Goal: Leave review/rating: Leave review/rating

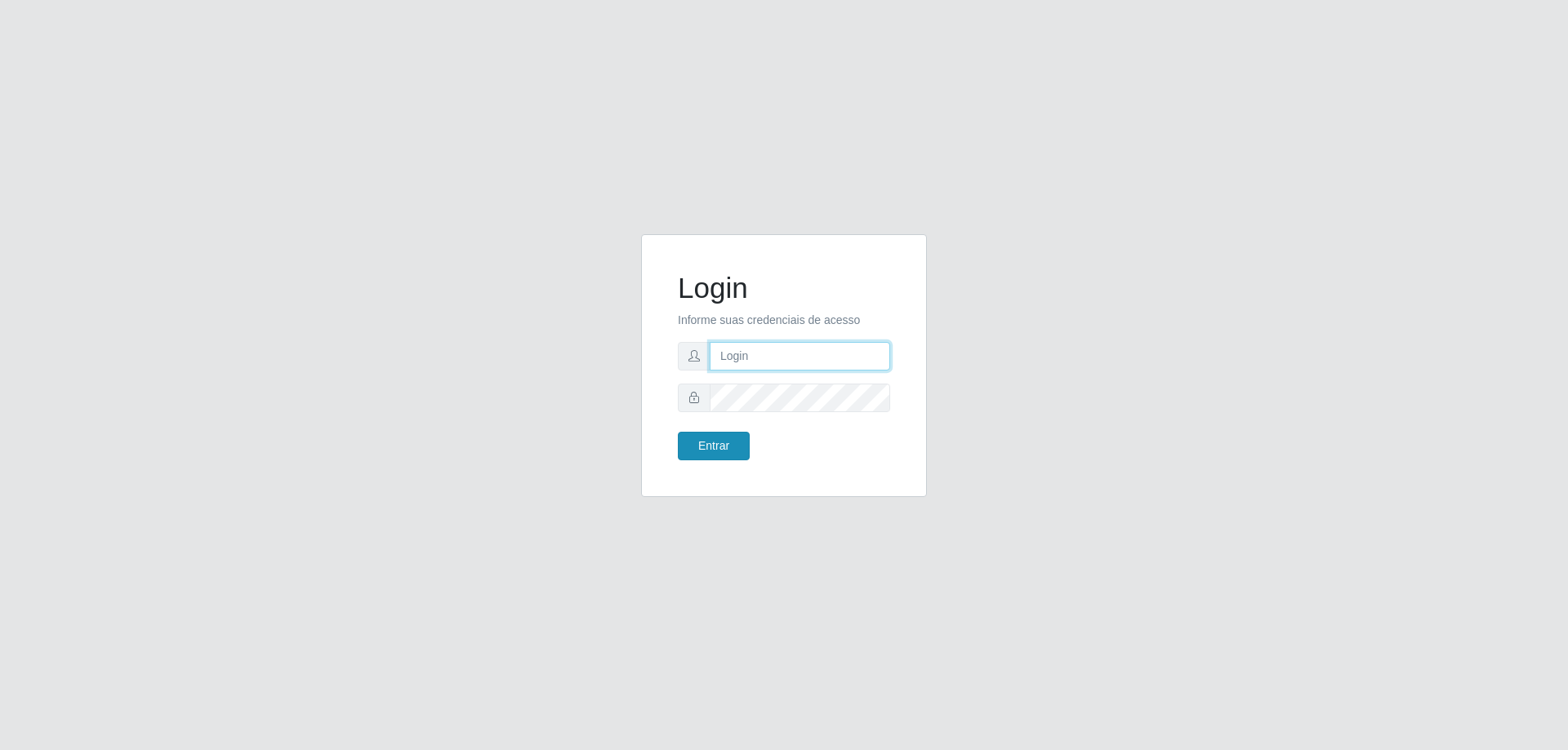
type input "mayara@frigomaster"
click at [711, 442] on button "Entrar" at bounding box center [713, 446] width 72 height 28
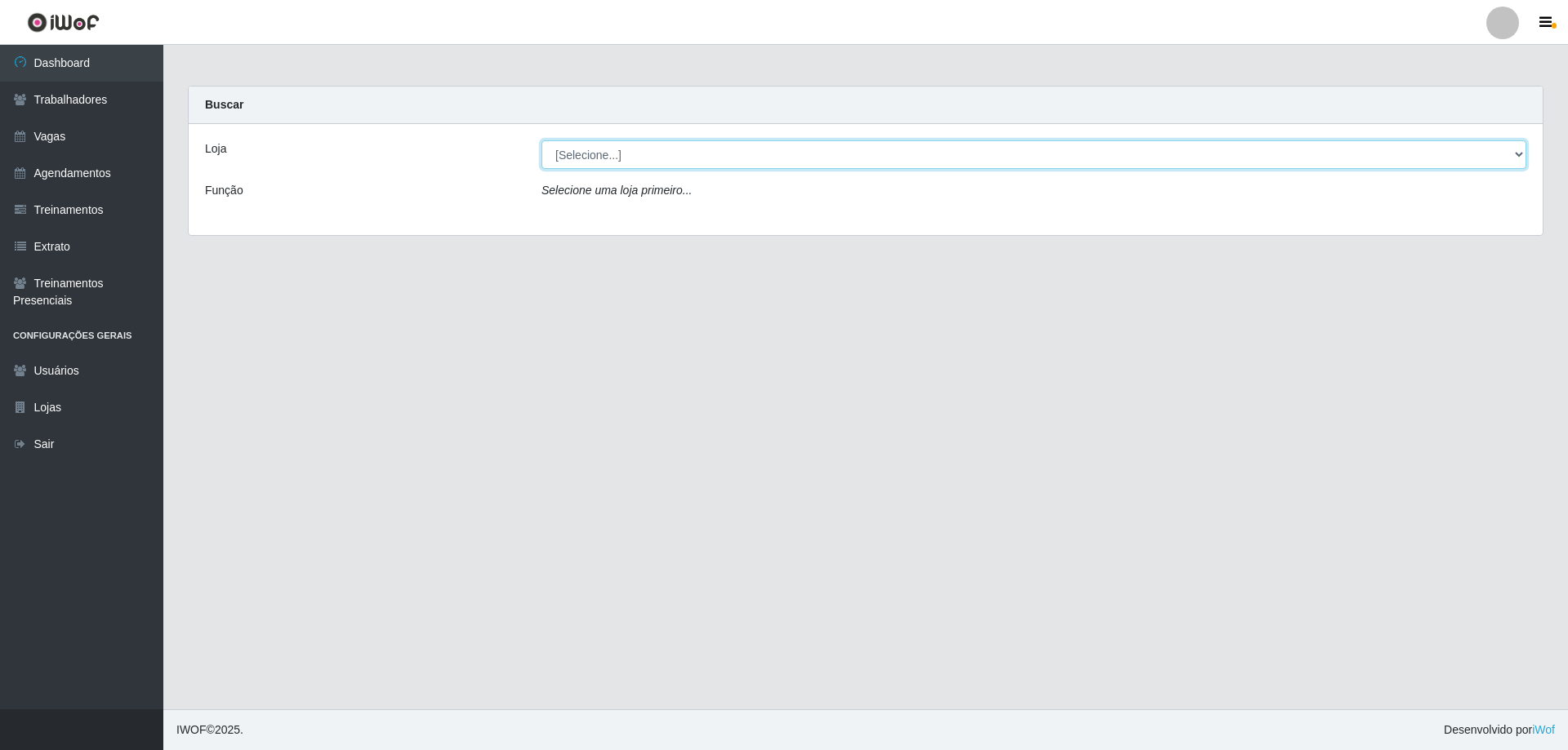
drag, startPoint x: 750, startPoint y: 154, endPoint x: 737, endPoint y: 167, distance: 18.4
click at [750, 154] on select "[Selecione...] FrigoMaster" at bounding box center [1034, 154] width 985 height 28
select select "392"
click at [542, 141] on select "[Selecione...] FrigoMaster" at bounding box center [1034, 154] width 985 height 28
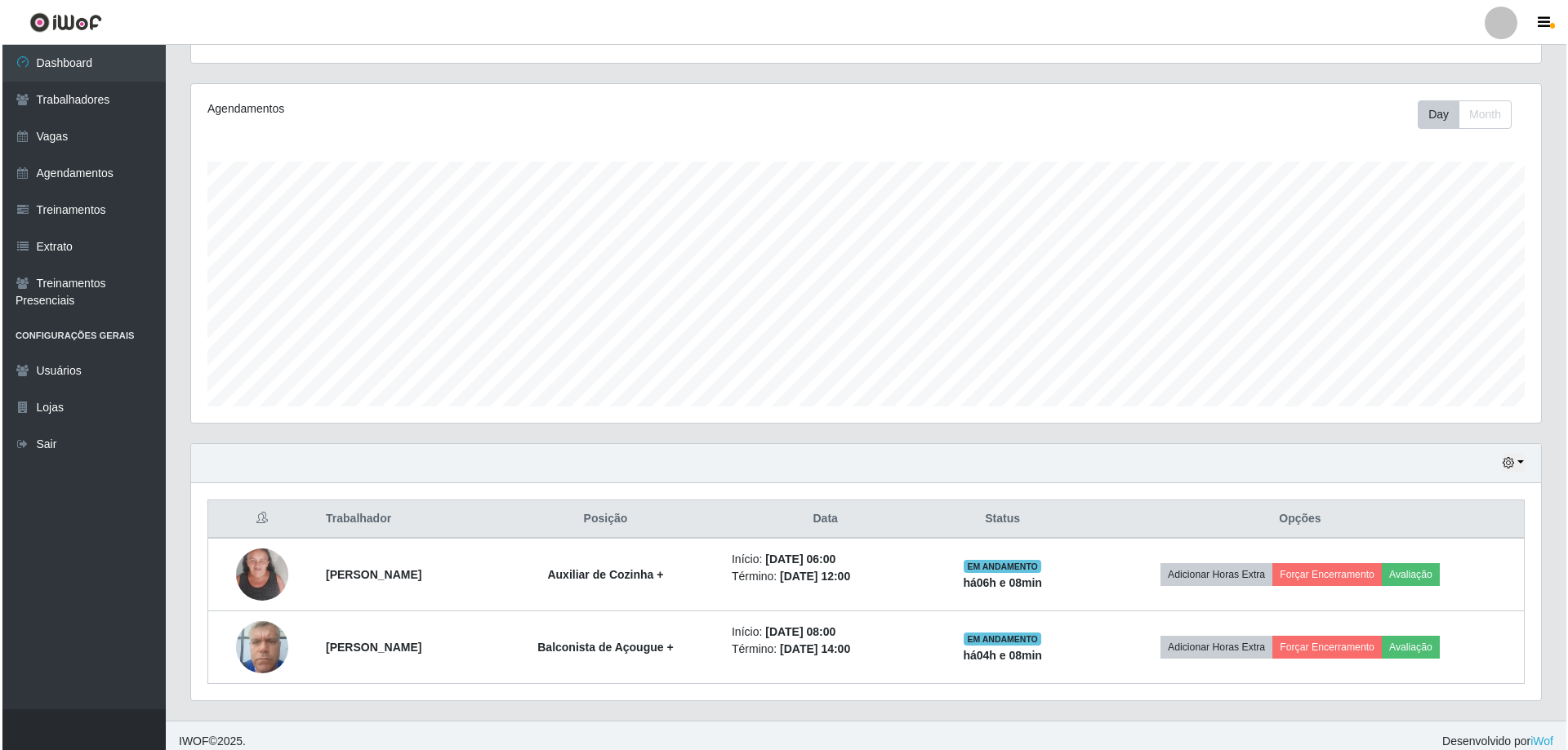
scroll to position [189, 0]
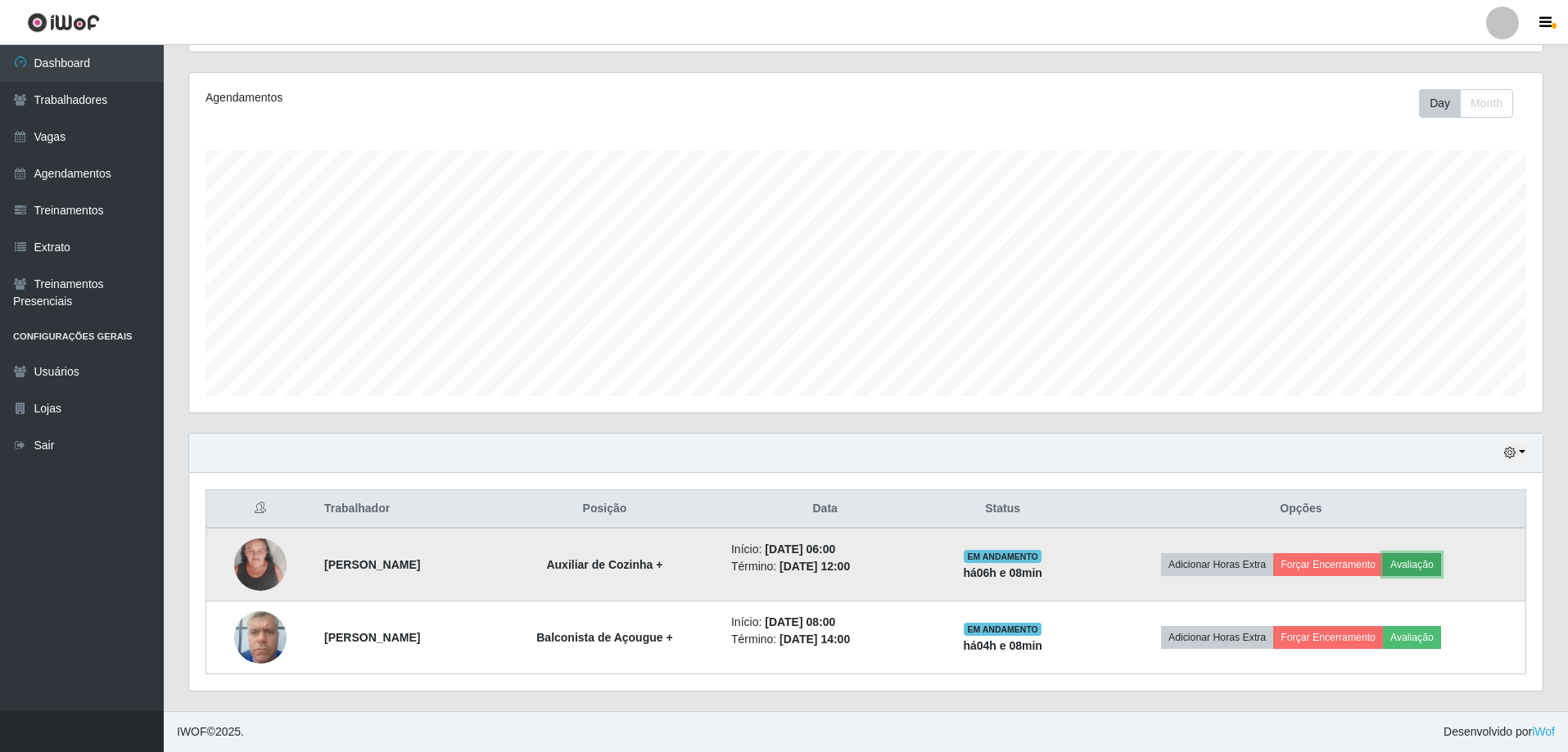
click at [1417, 560] on button "Avaliação" at bounding box center [1411, 564] width 58 height 23
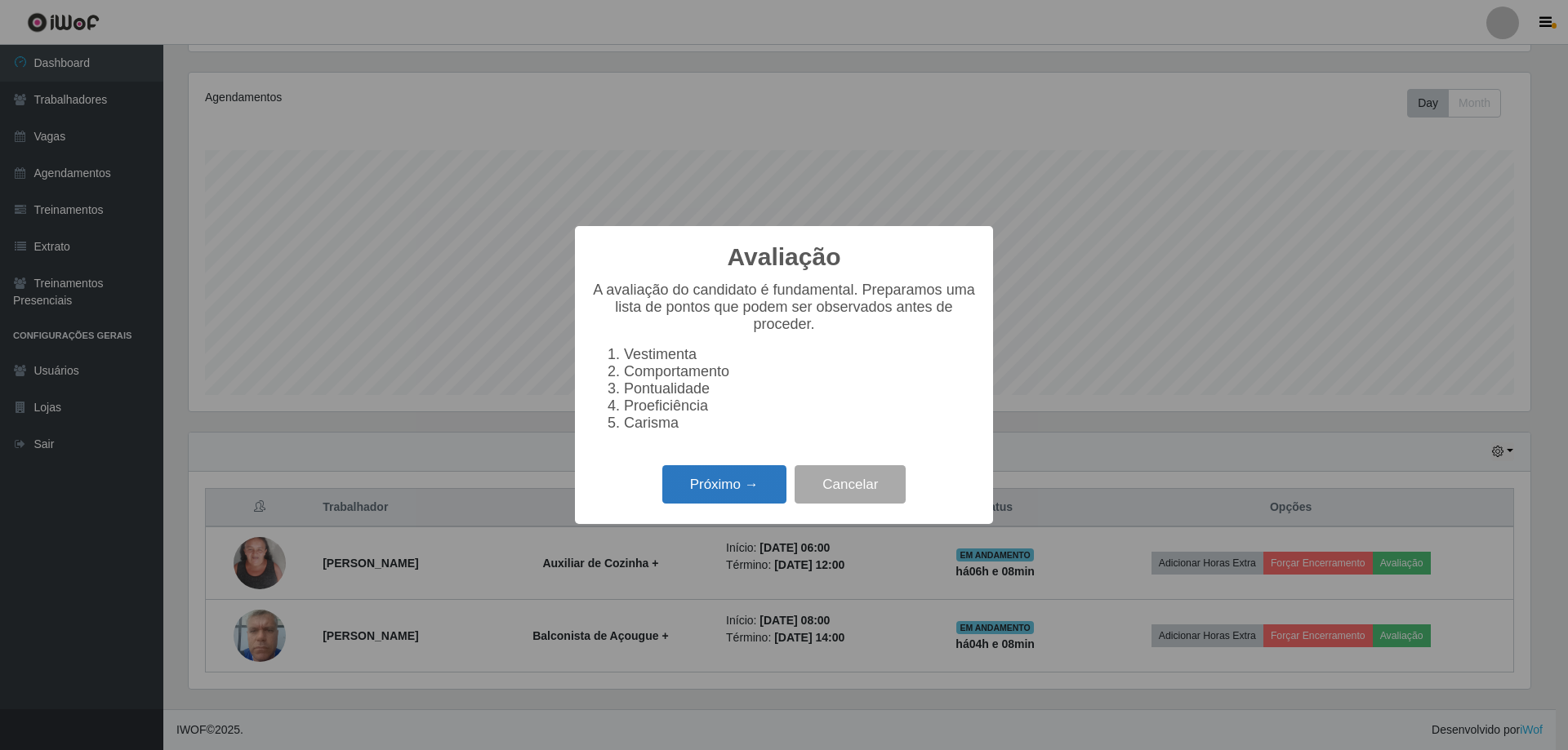
click at [715, 503] on button "Próximo →" at bounding box center [724, 484] width 124 height 38
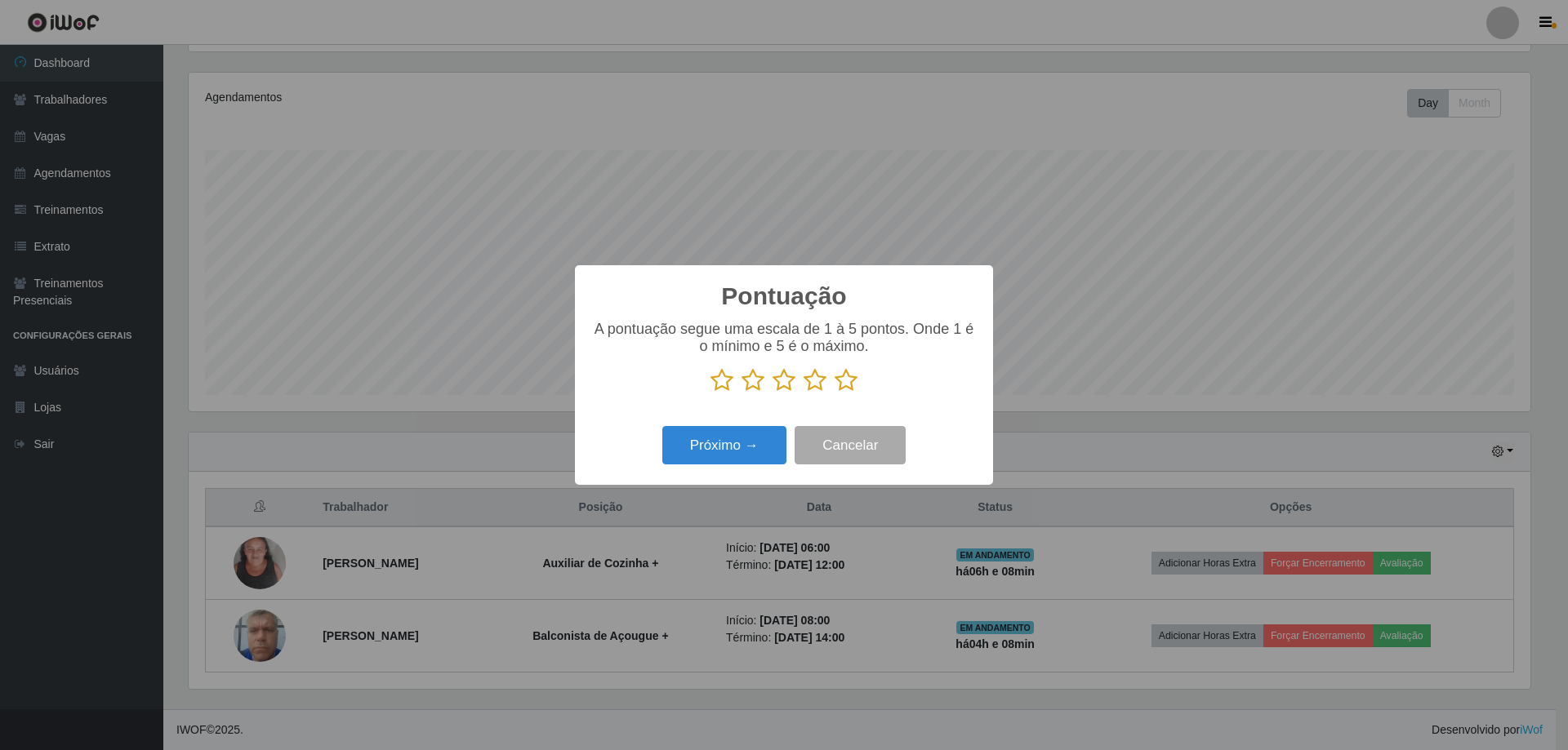
click at [850, 378] on icon at bounding box center [845, 380] width 23 height 24
click at [834, 392] on input "radio" at bounding box center [834, 392] width 0 height 0
click at [743, 444] on button "Próximo →" at bounding box center [724, 445] width 124 height 38
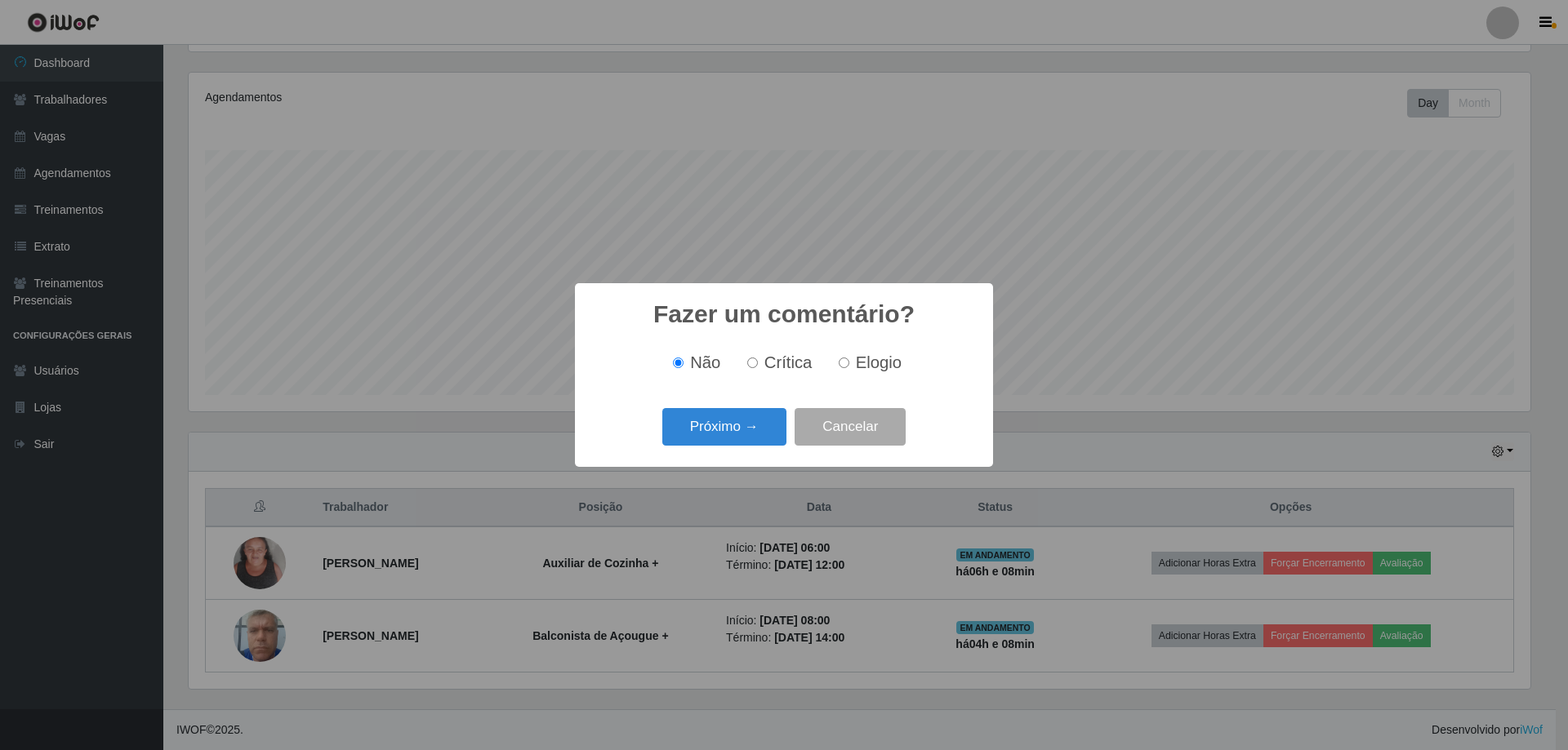
click at [840, 367] on input "Elogio" at bounding box center [844, 363] width 10 height 10
radio input "true"
click at [684, 440] on button "Próximo →" at bounding box center [724, 427] width 124 height 38
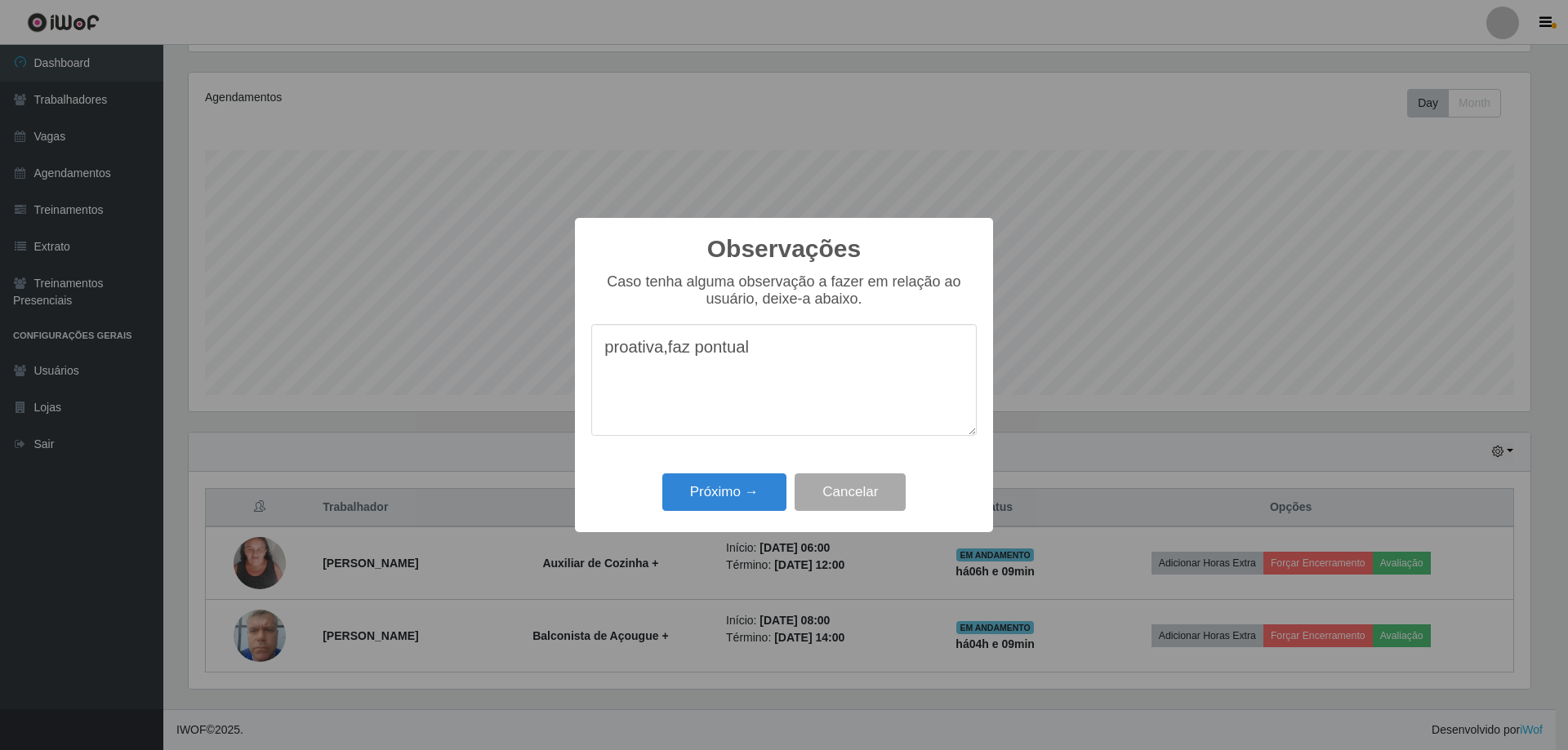
click at [686, 359] on textarea "proativa,faz pontual" at bounding box center [783, 380] width 386 height 112
type textarea "proativa, pontual"
click at [711, 490] on button "Próximo →" at bounding box center [724, 492] width 124 height 38
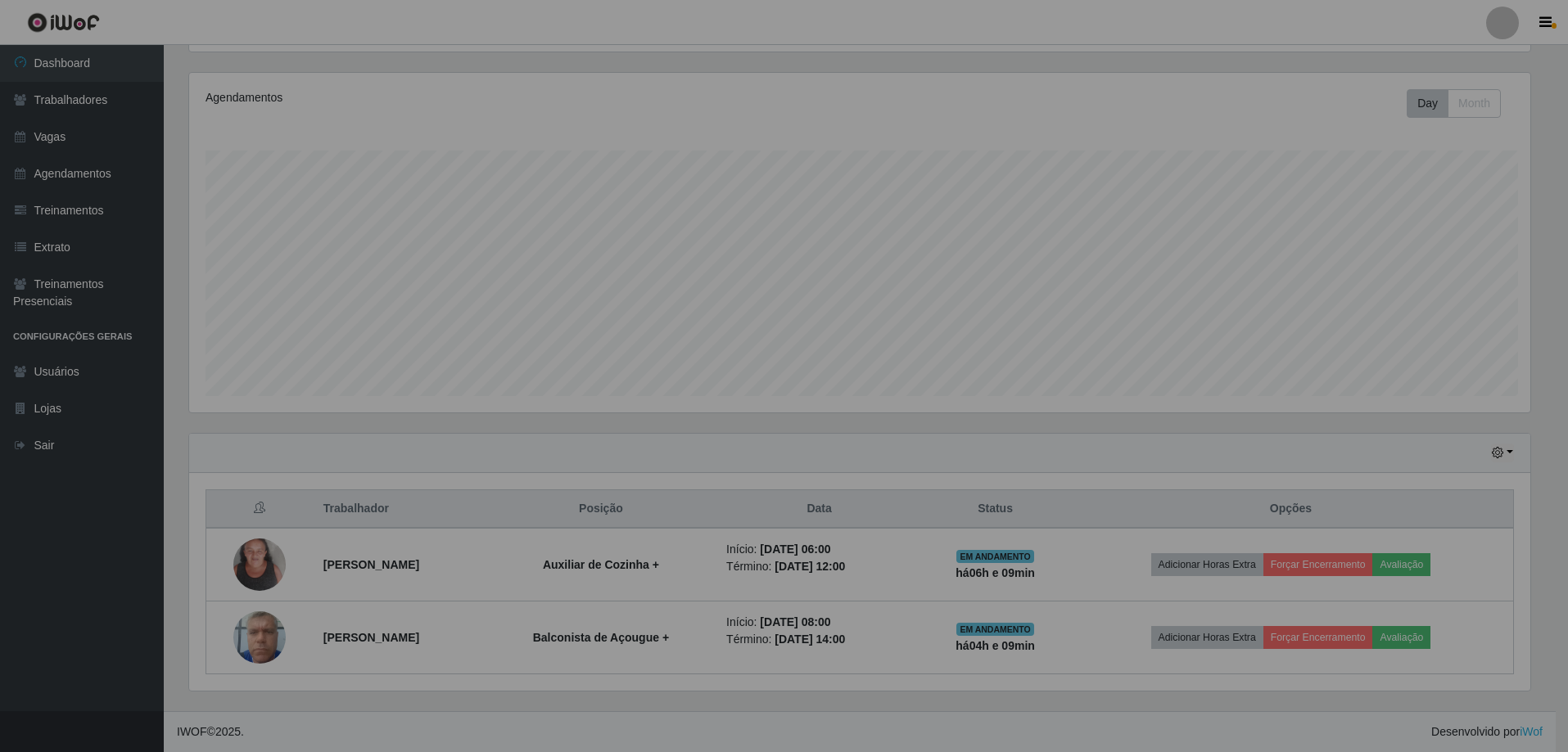
scroll to position [340, 1354]
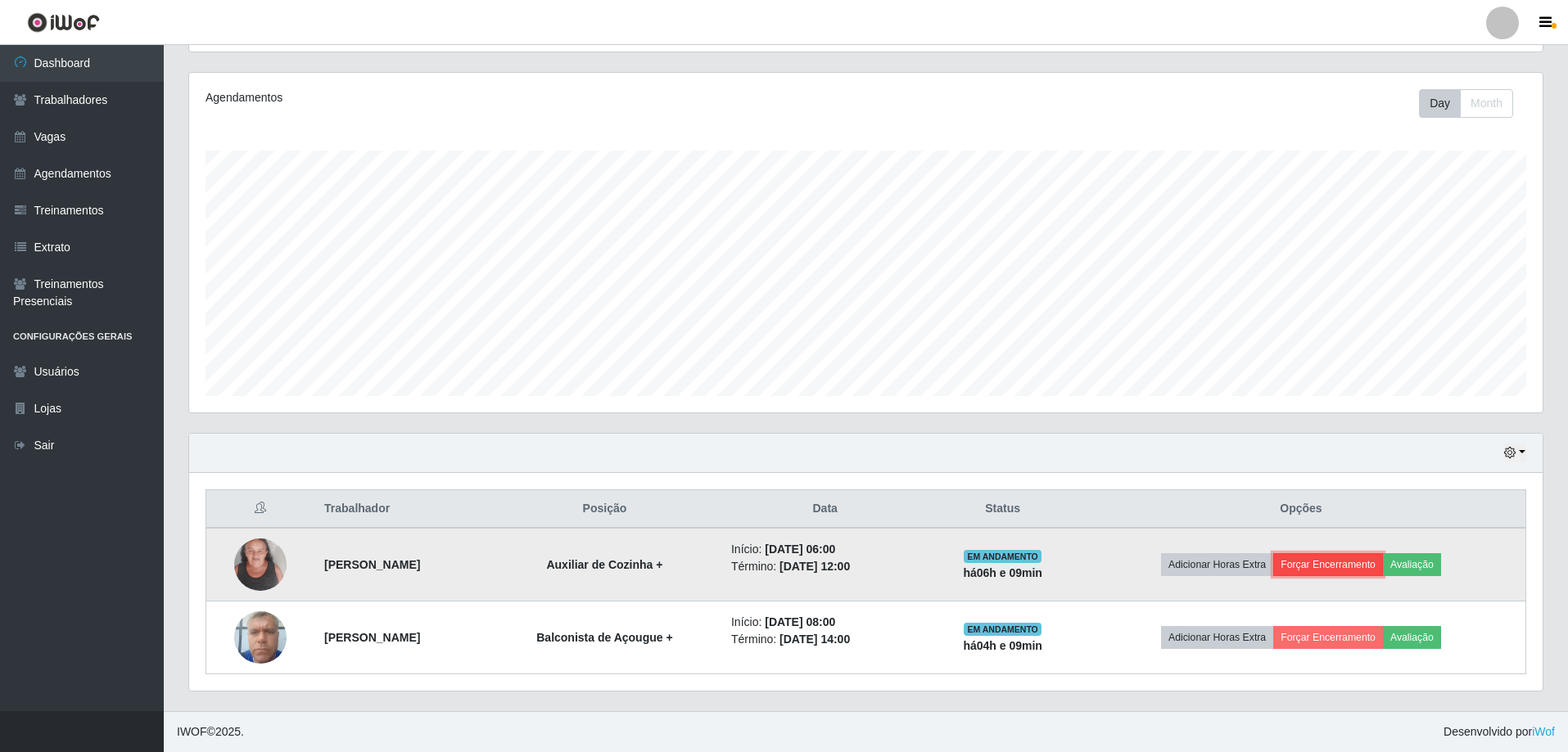
click at [1314, 559] on button "Forçar Encerramento" at bounding box center [1328, 564] width 110 height 23
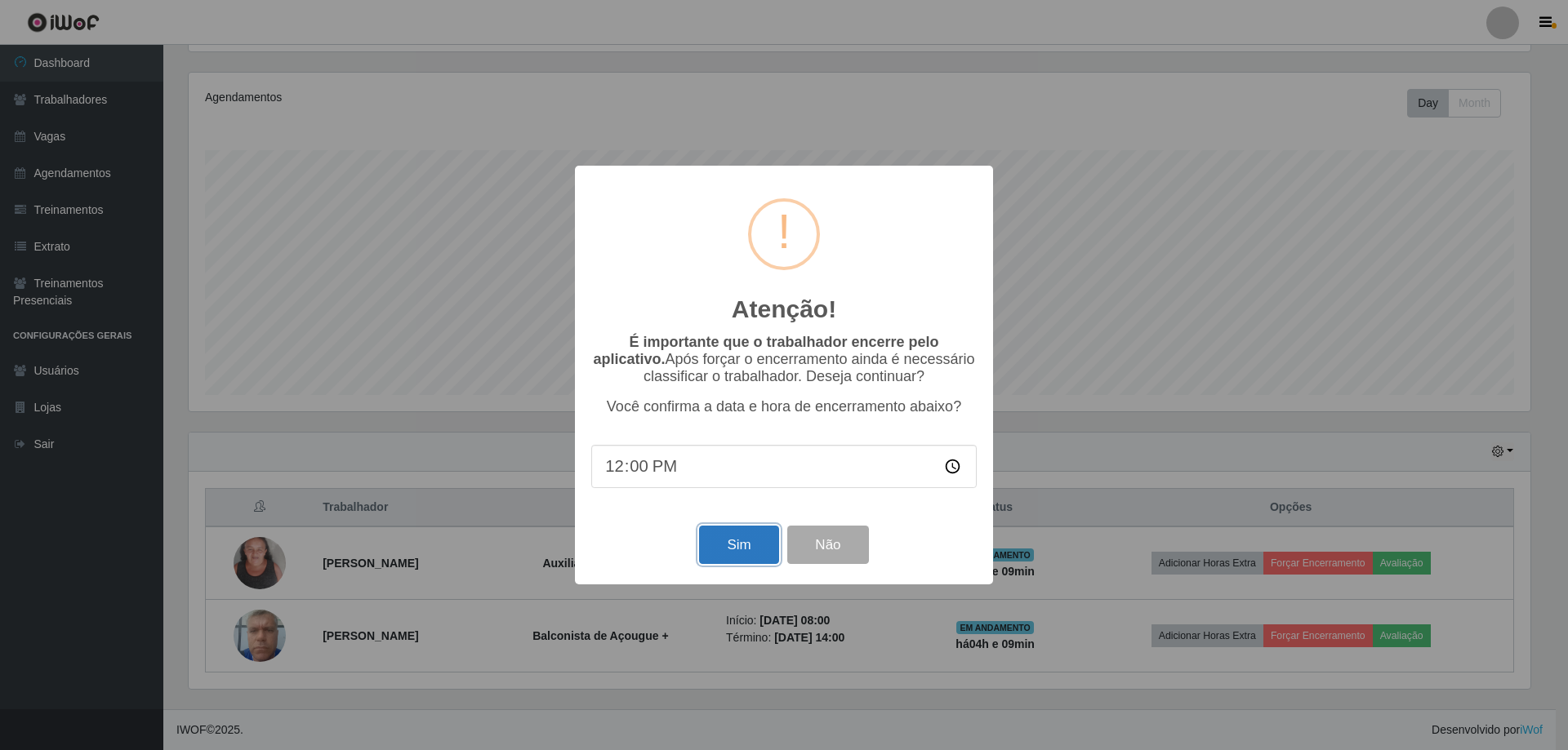
click at [736, 541] on button "Sim" at bounding box center [738, 545] width 79 height 38
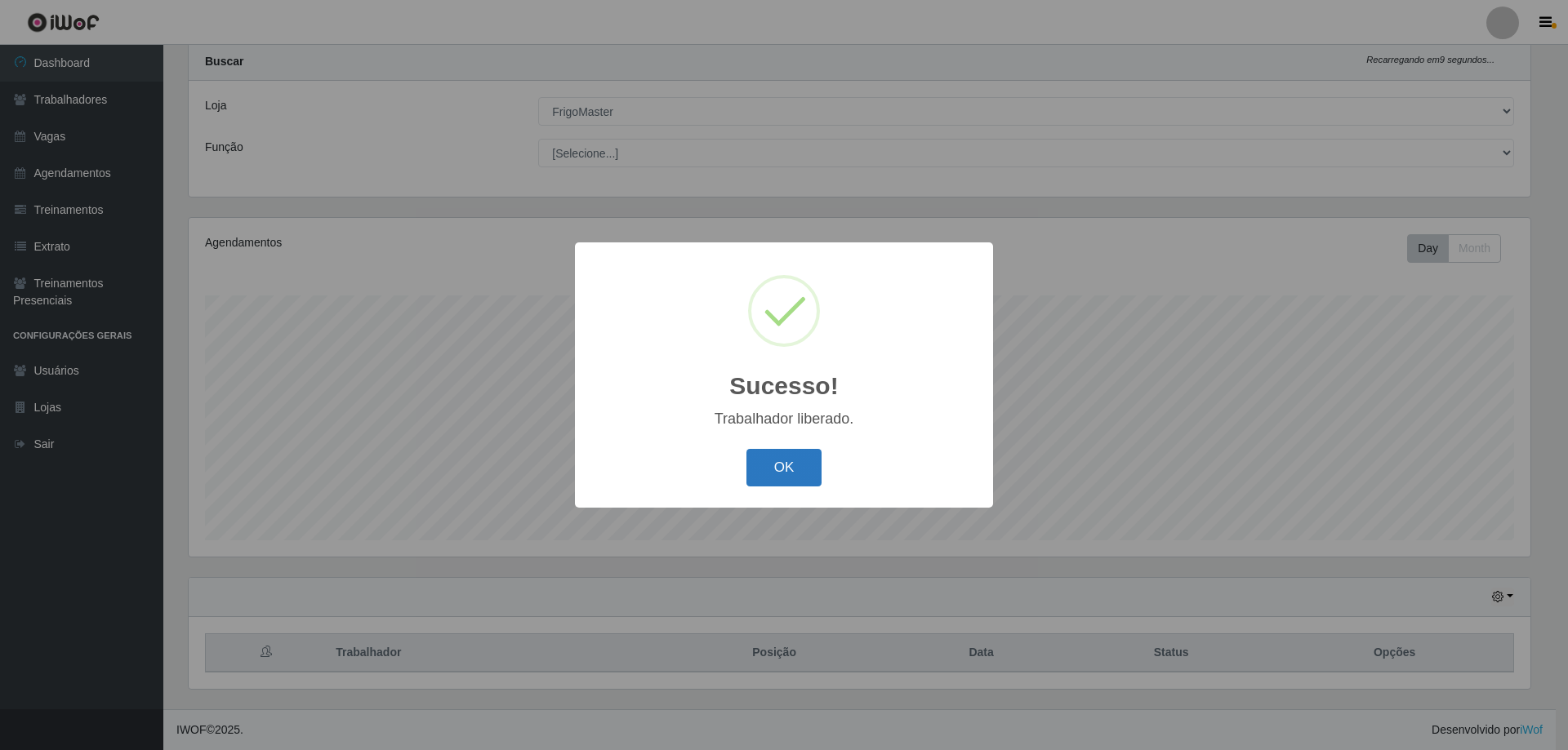
click at [763, 477] on button "OK" at bounding box center [784, 468] width 76 height 38
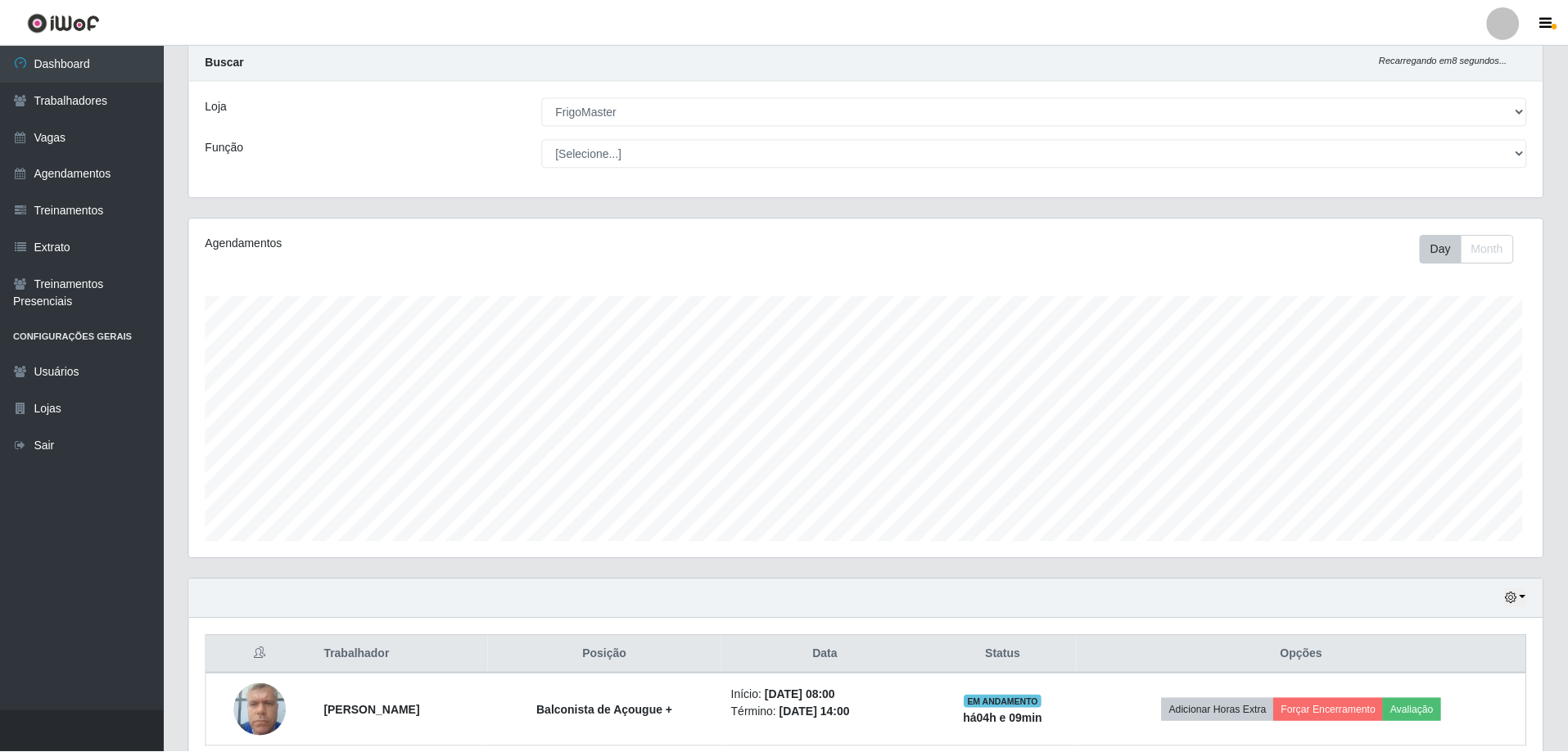
scroll to position [340, 1354]
